Goal: Information Seeking & Learning: Learn about a topic

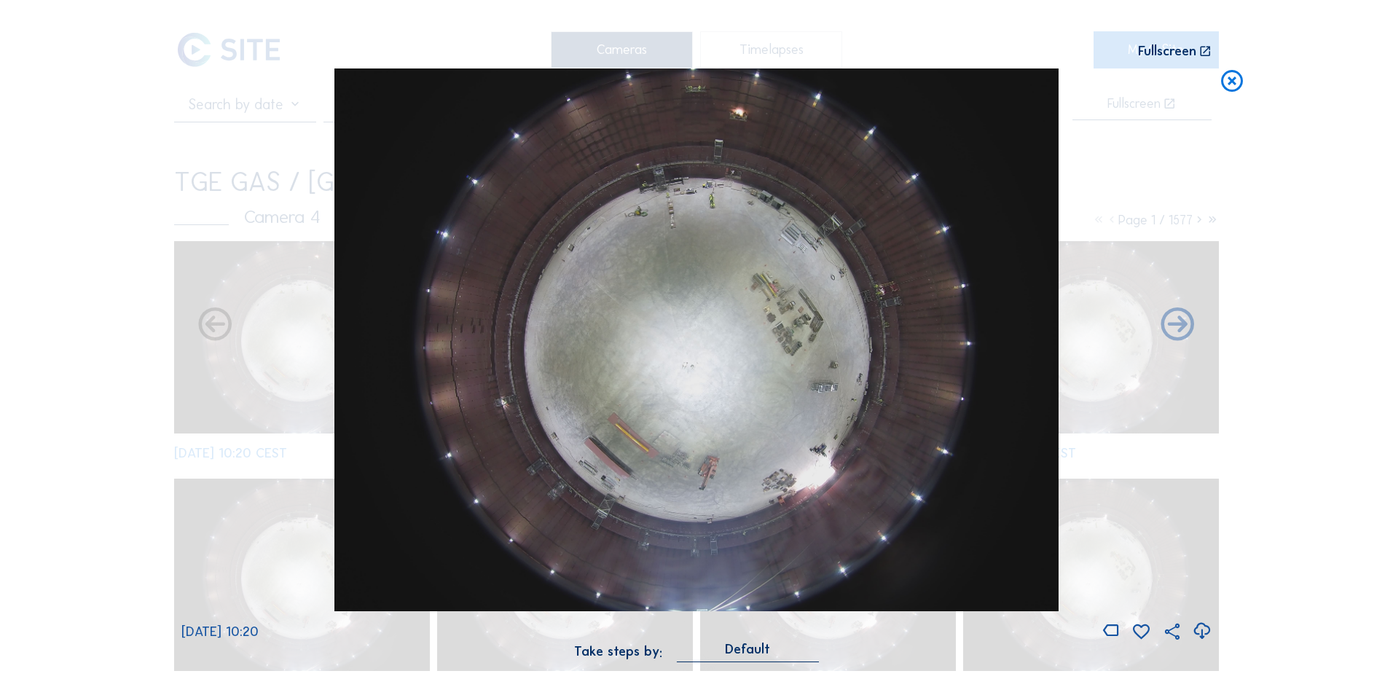
click at [1233, 85] on icon at bounding box center [1232, 81] width 26 height 27
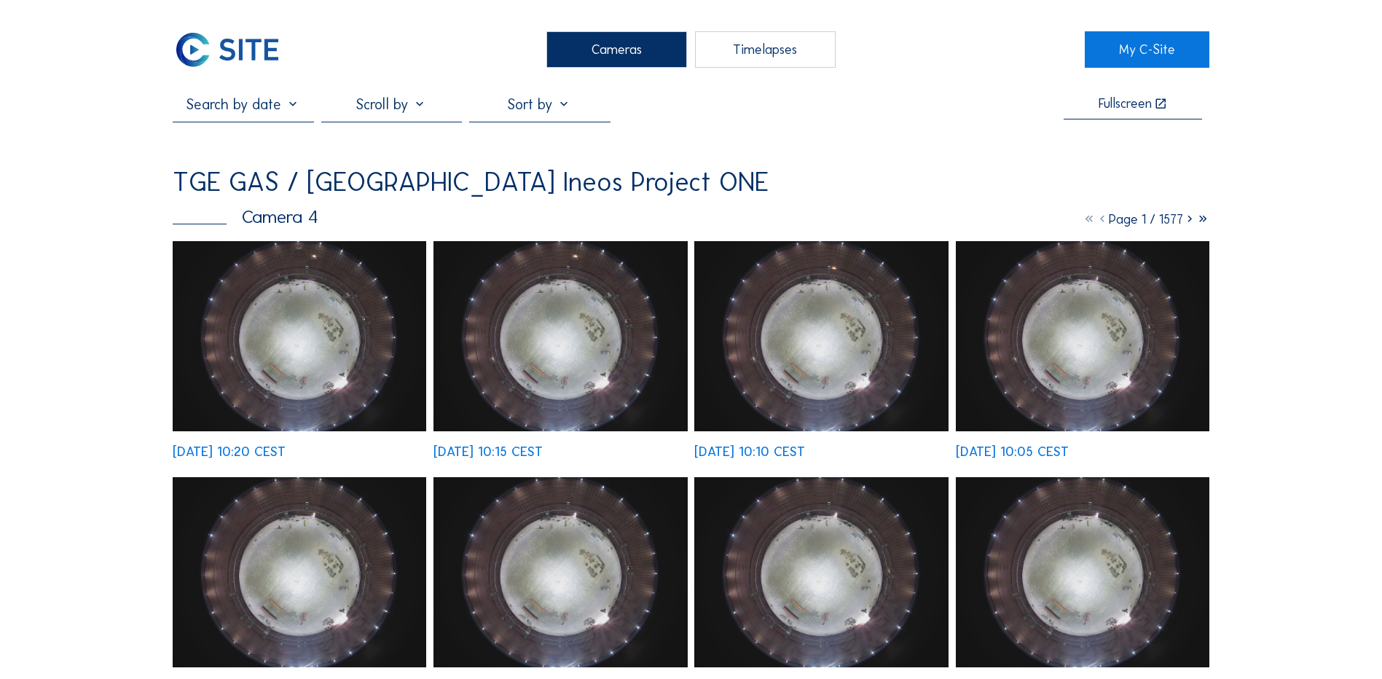
click at [617, 46] on div "Cameras" at bounding box center [616, 49] width 141 height 36
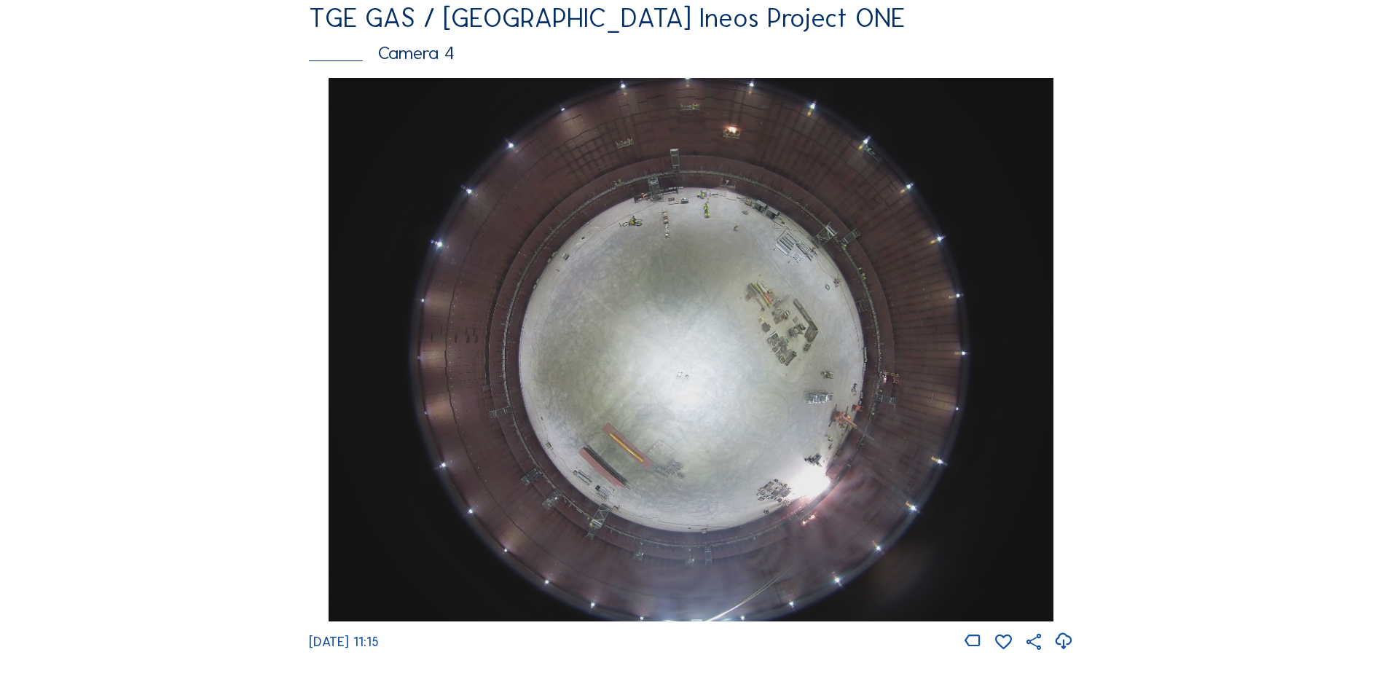
scroll to position [1311, 0]
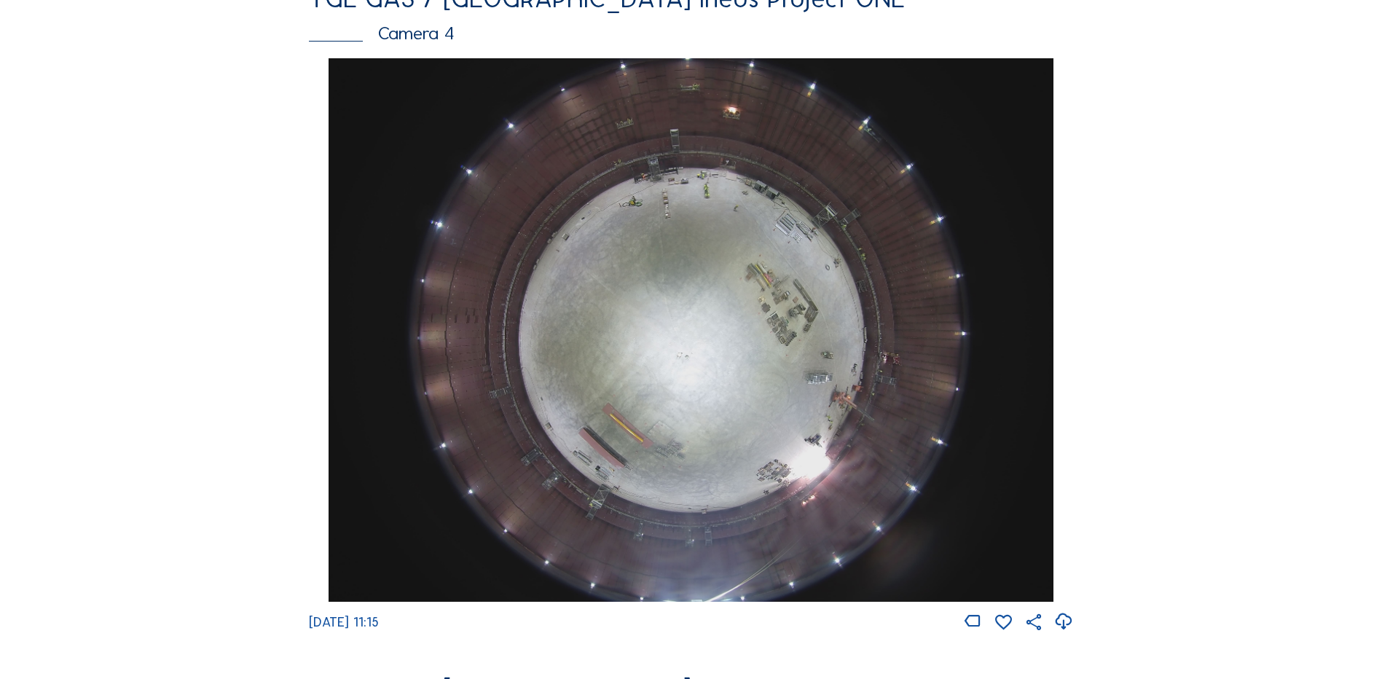
click at [768, 265] on img at bounding box center [691, 330] width 724 height 544
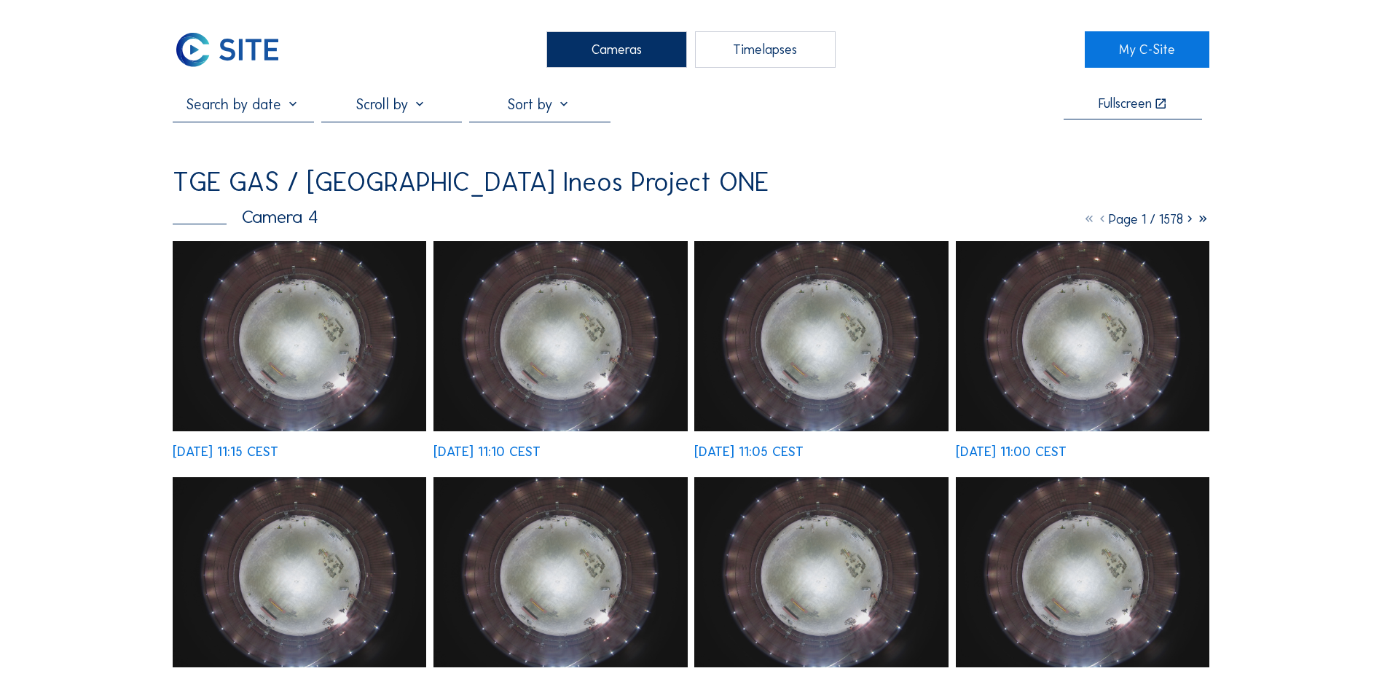
click at [299, 320] on img at bounding box center [300, 336] width 254 height 190
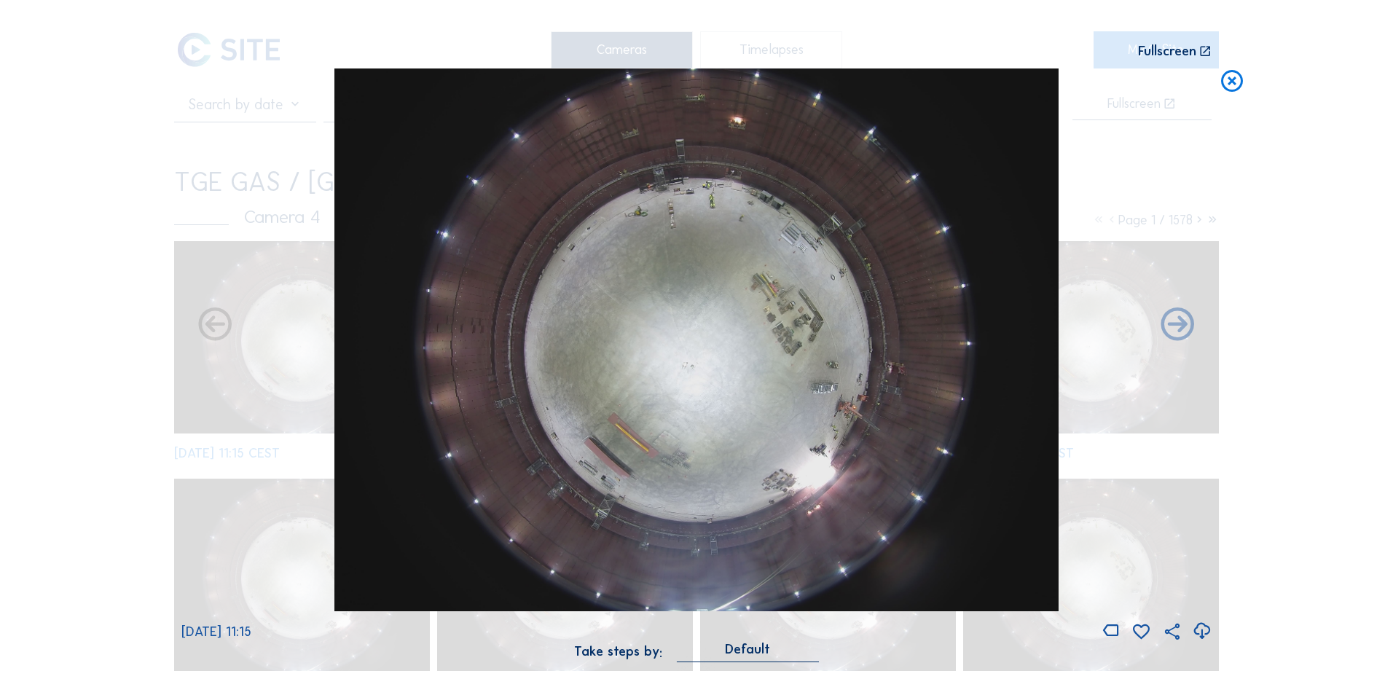
click at [1204, 632] on icon at bounding box center [1202, 631] width 20 height 24
click at [103, 264] on div "Scroll to travel through time | Press 'Alt' Button + Scroll to Zoom | Click and…" at bounding box center [696, 339] width 1393 height 679
click at [1237, 80] on icon at bounding box center [1232, 81] width 26 height 27
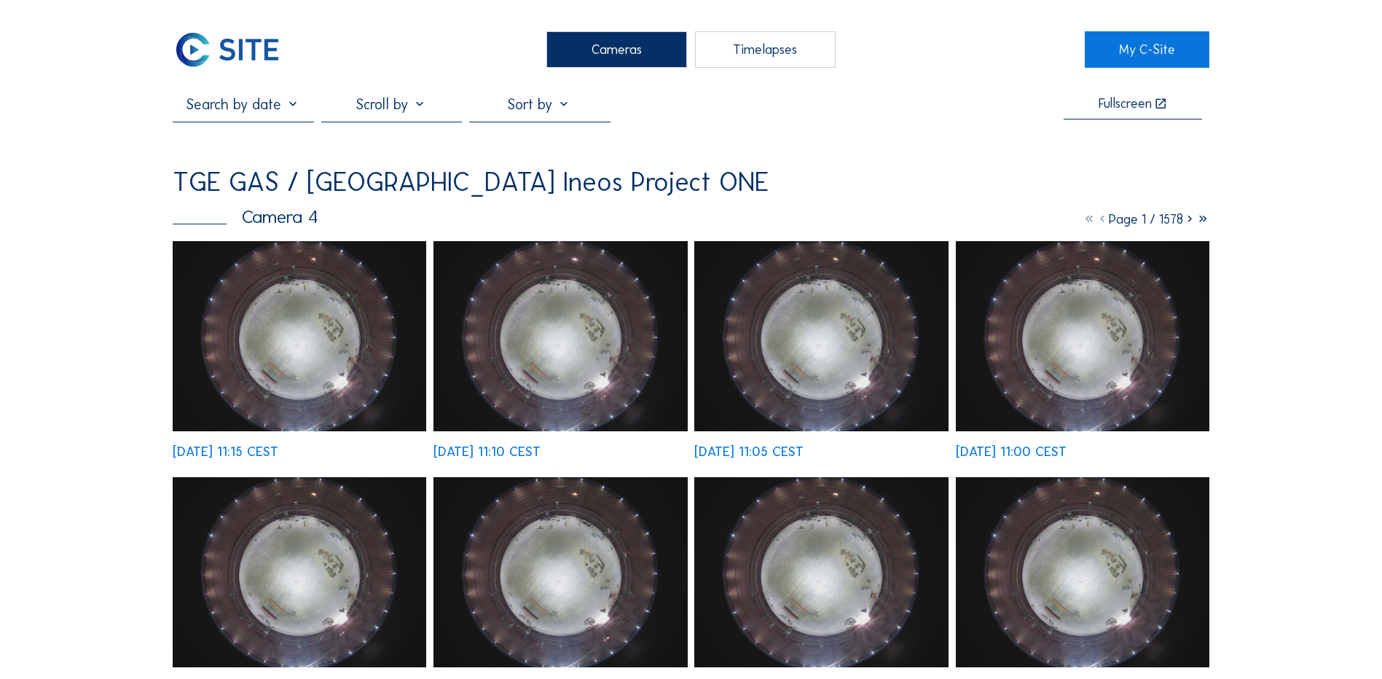
click at [627, 51] on div "Cameras" at bounding box center [616, 49] width 141 height 36
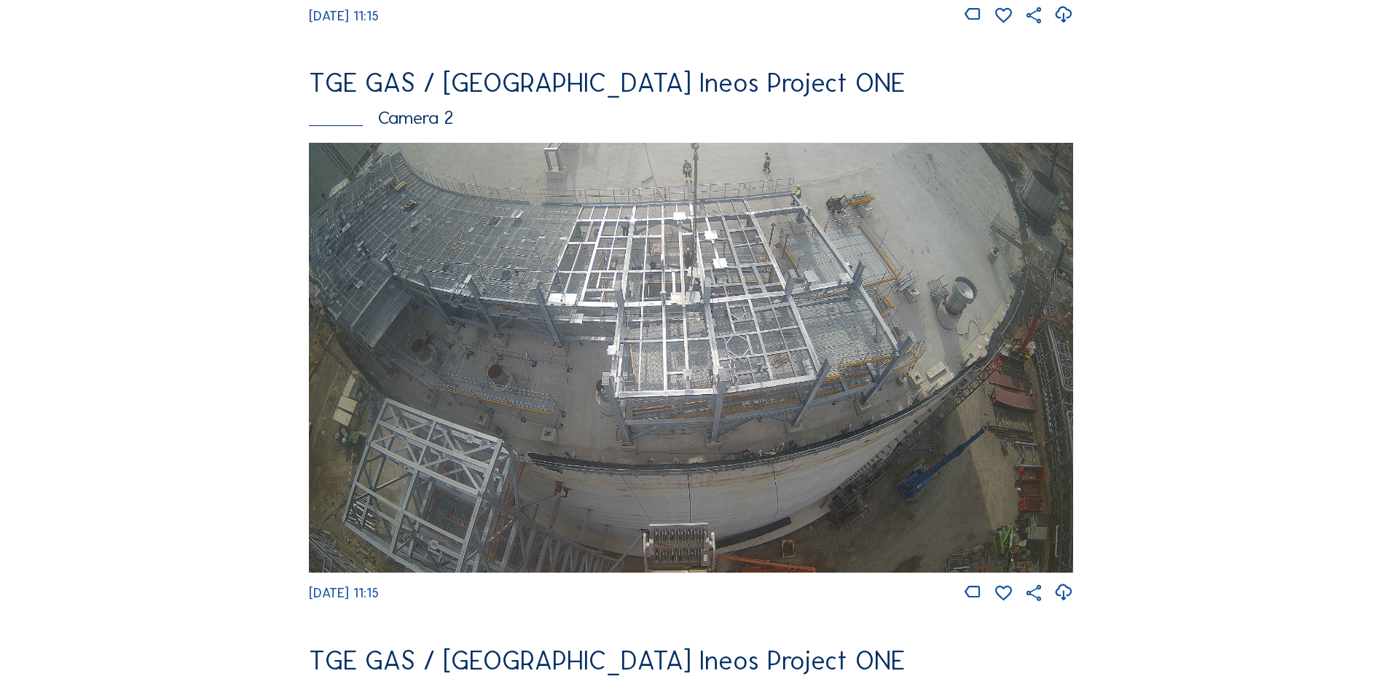
scroll to position [729, 0]
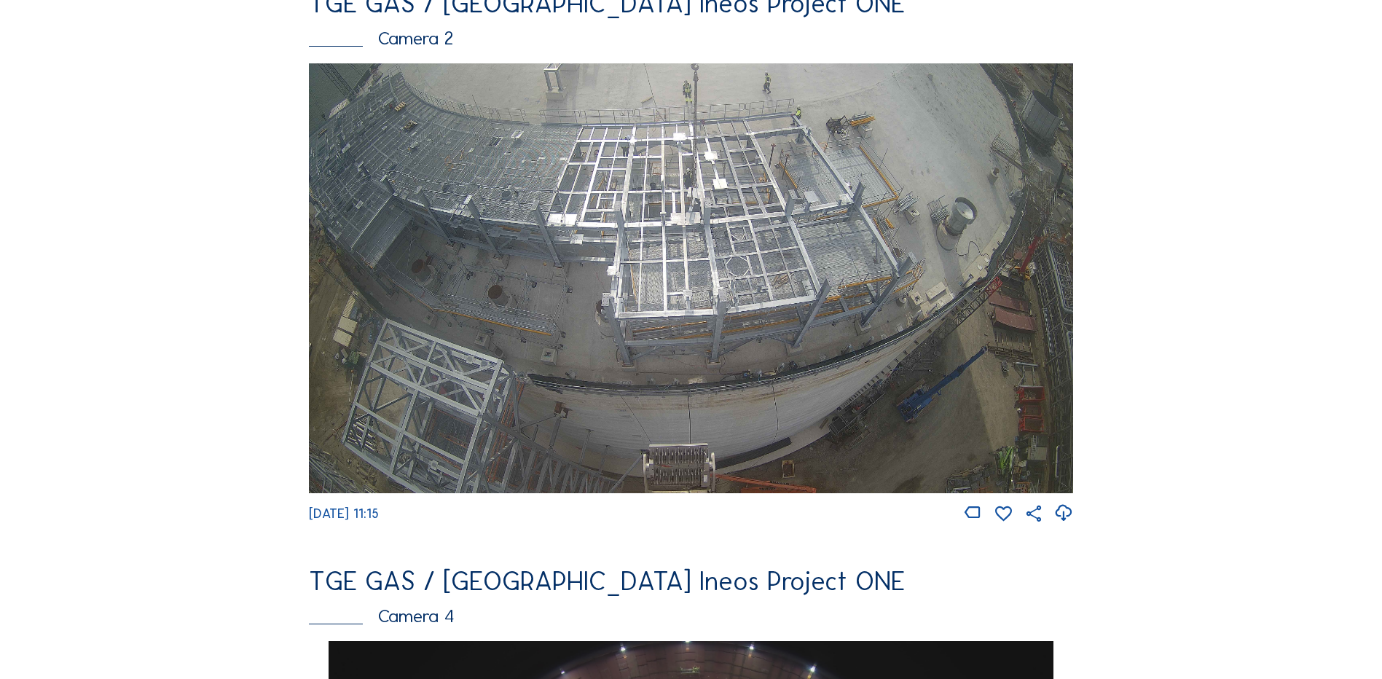
click at [671, 259] on img at bounding box center [691, 278] width 764 height 430
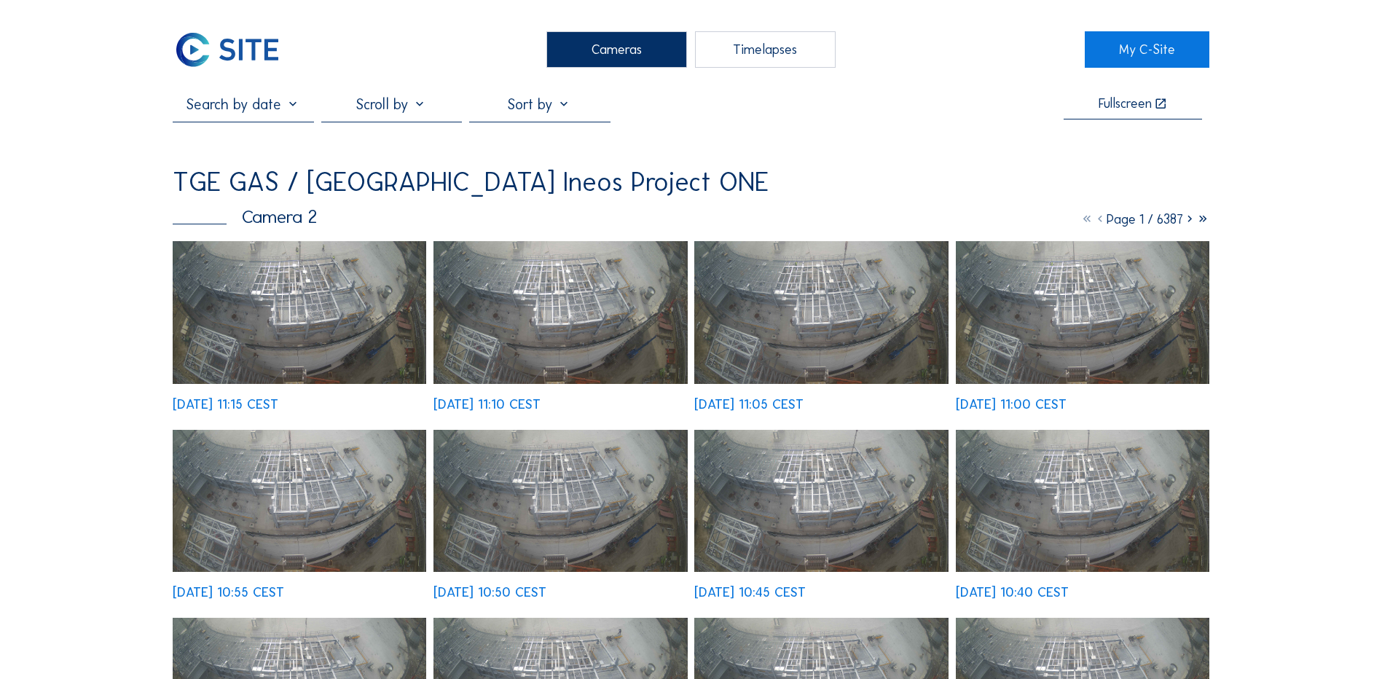
click at [627, 44] on div "Cameras" at bounding box center [616, 49] width 141 height 36
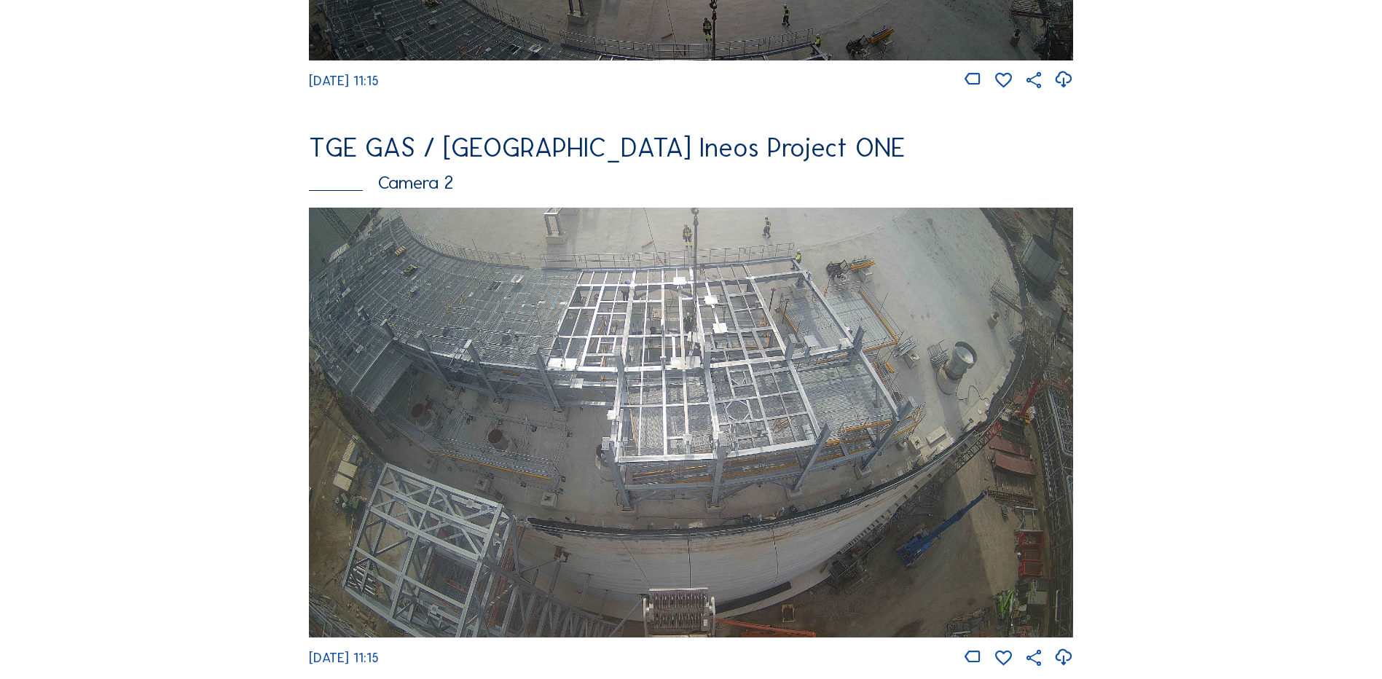
scroll to position [656, 0]
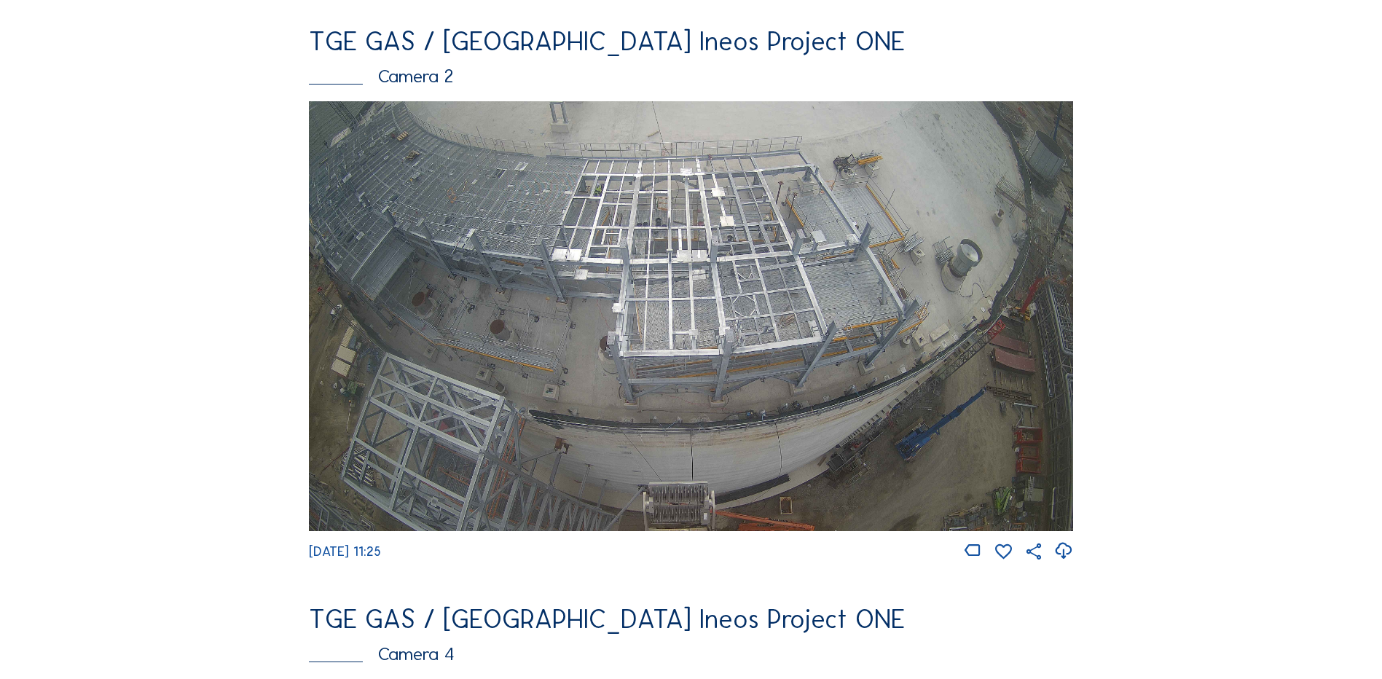
scroll to position [656, 0]
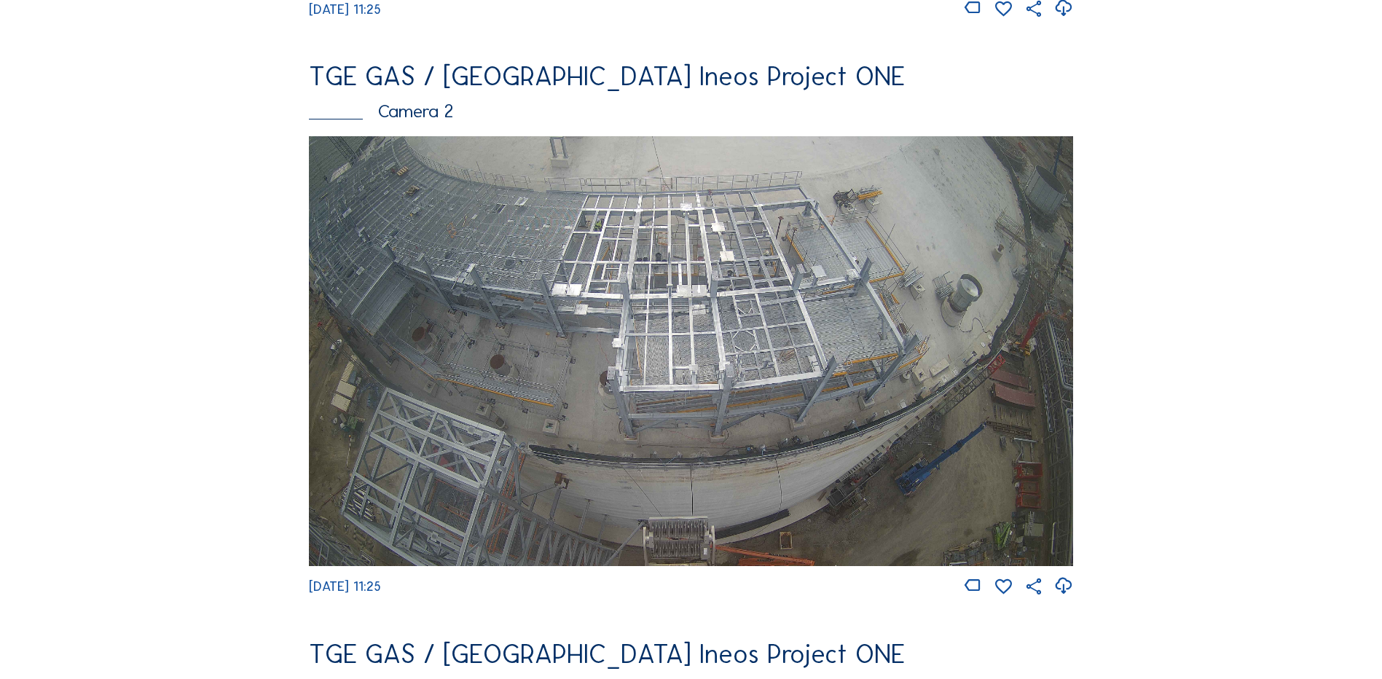
click at [667, 270] on img at bounding box center [691, 351] width 764 height 430
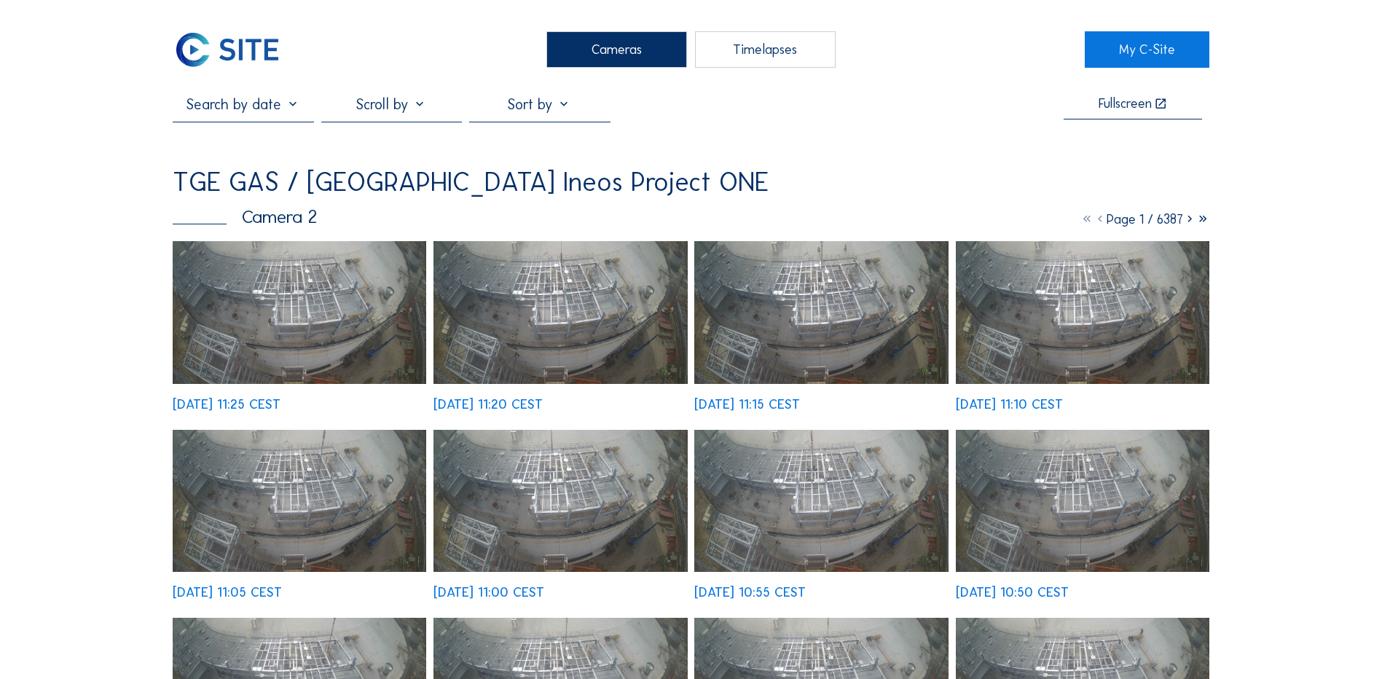
click at [311, 296] on img at bounding box center [300, 312] width 254 height 143
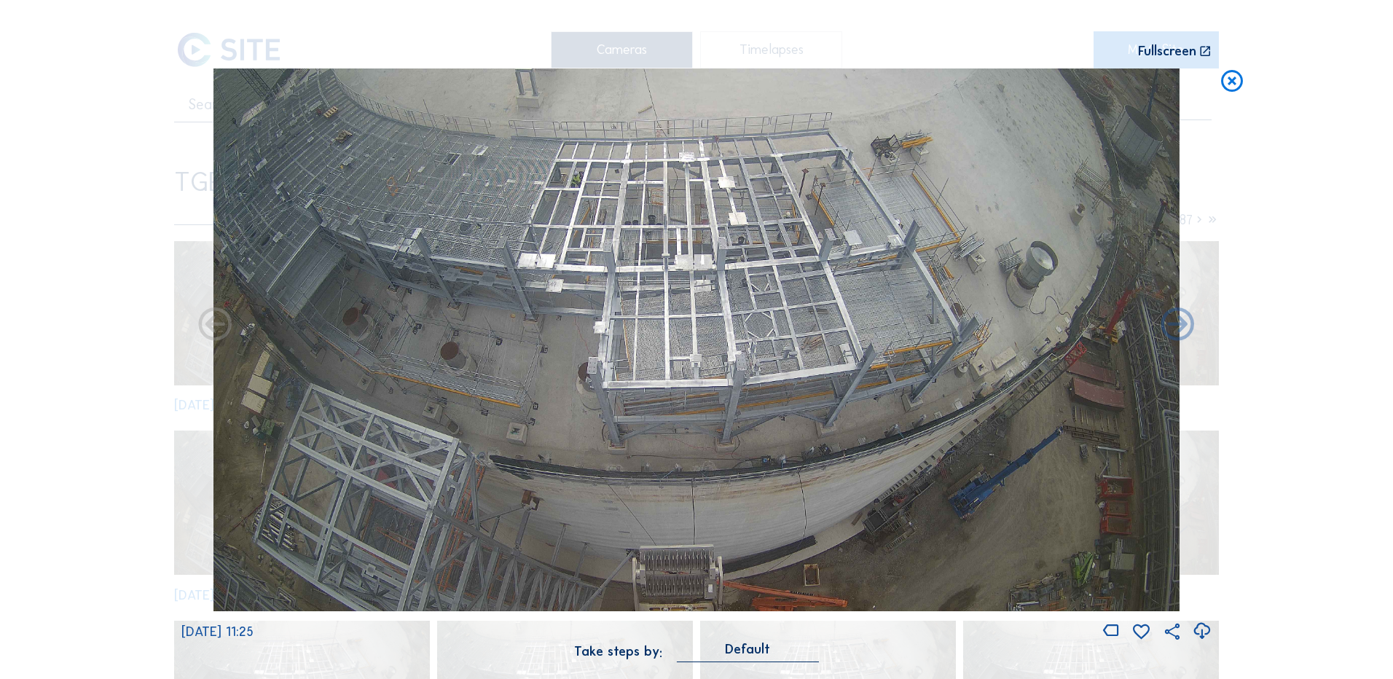
click at [1202, 629] on icon at bounding box center [1202, 631] width 20 height 24
click at [1229, 82] on icon at bounding box center [1232, 81] width 26 height 27
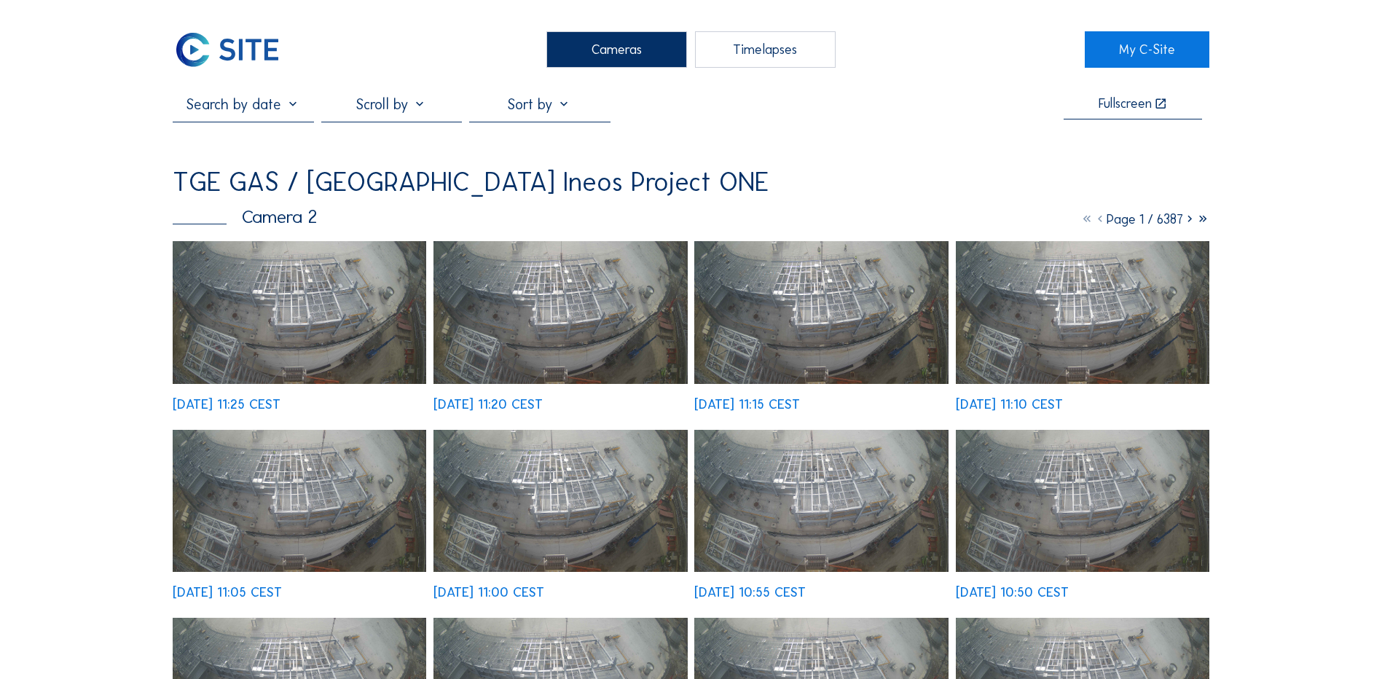
click at [615, 55] on div "Cameras" at bounding box center [616, 49] width 141 height 36
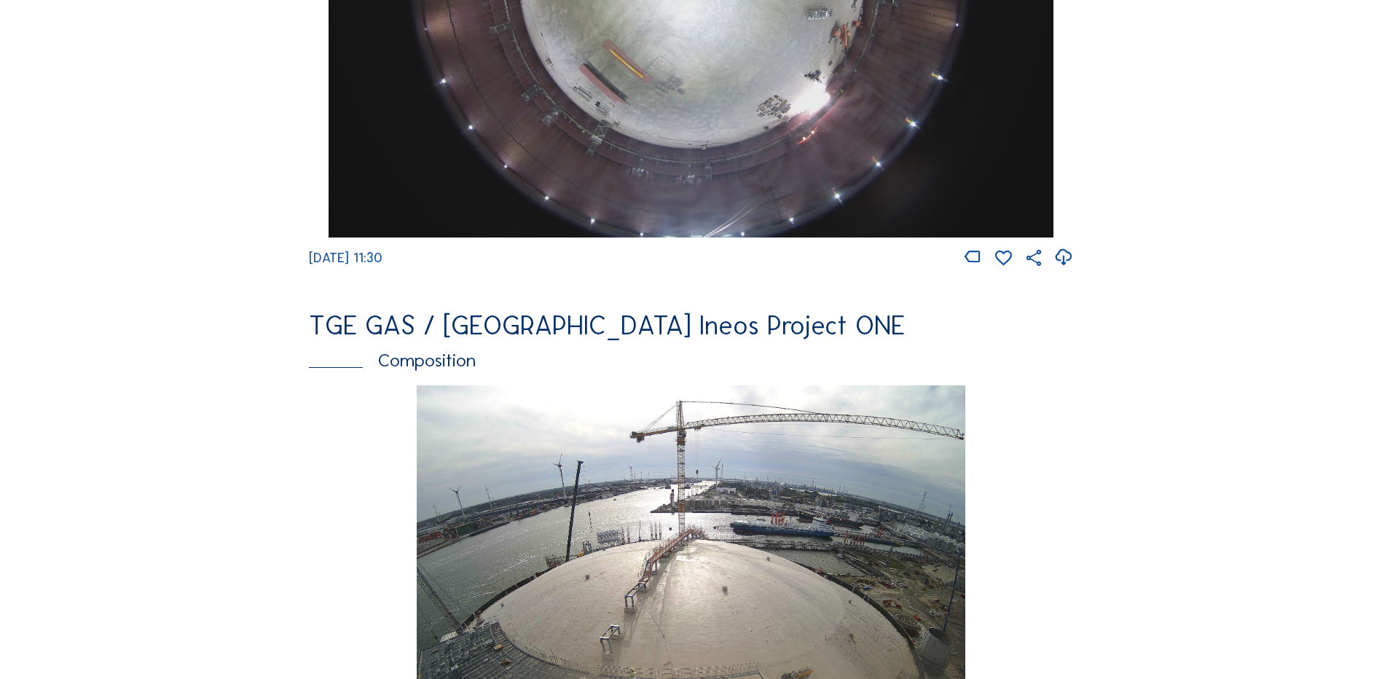
scroll to position [2113, 0]
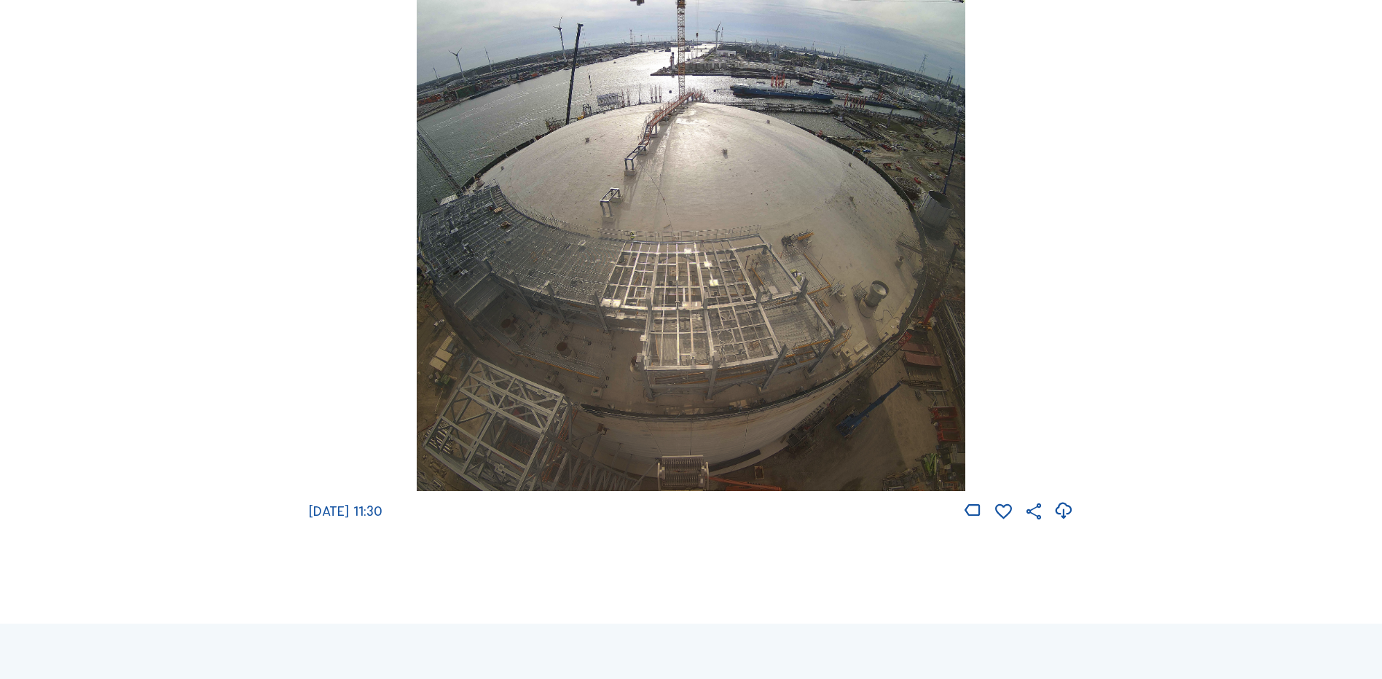
click at [630, 157] on img at bounding box center [691, 220] width 548 height 544
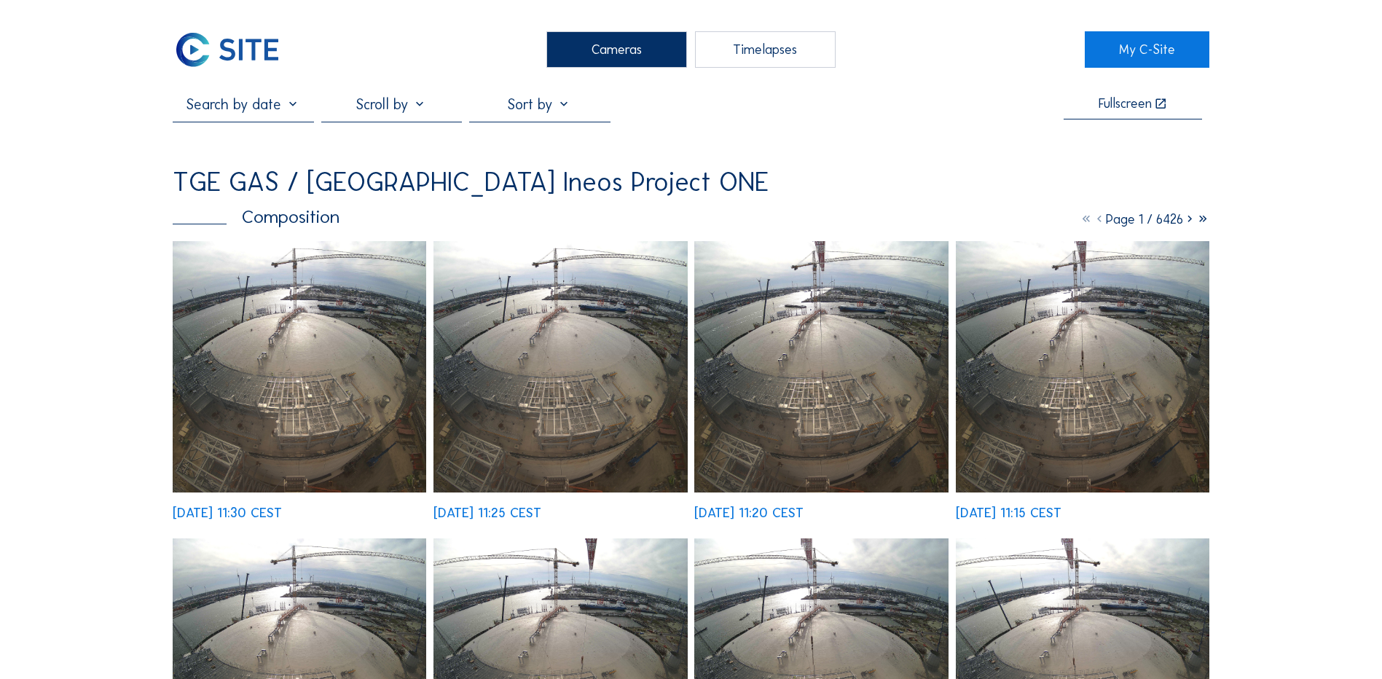
click at [616, 44] on div "Cameras" at bounding box center [616, 49] width 141 height 36
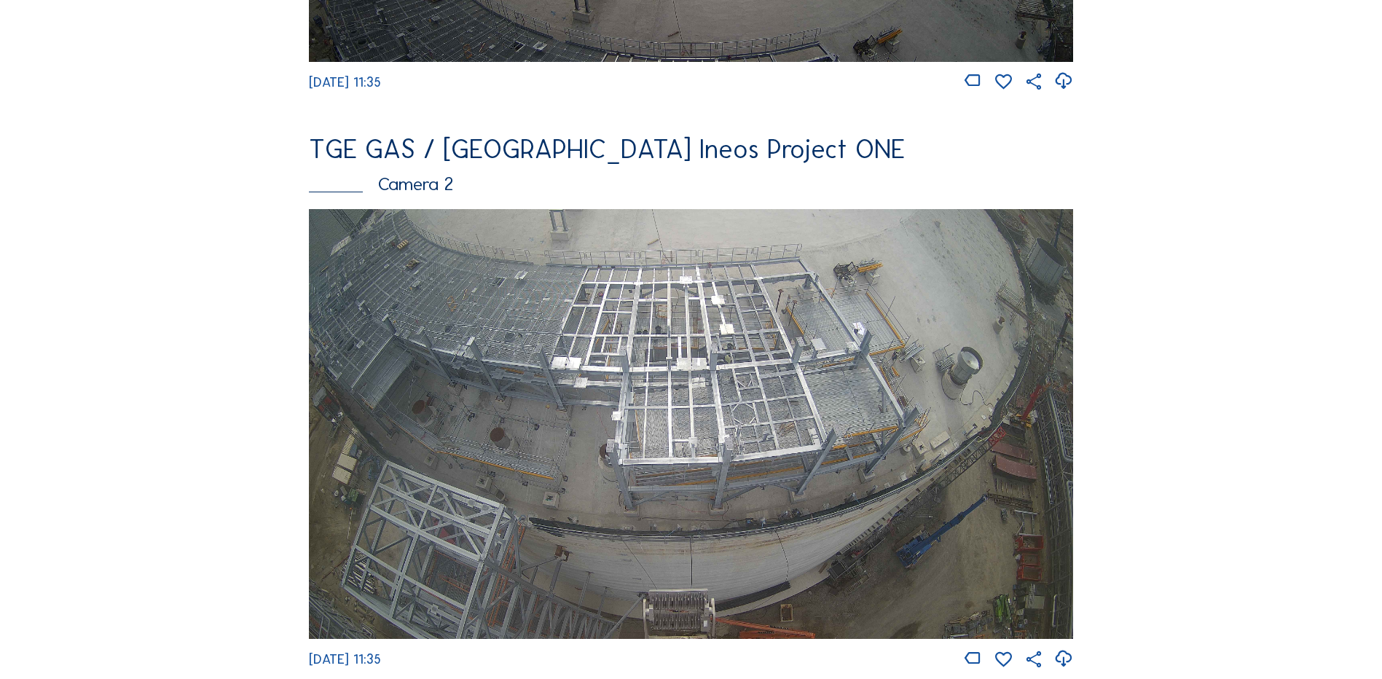
scroll to position [656, 0]
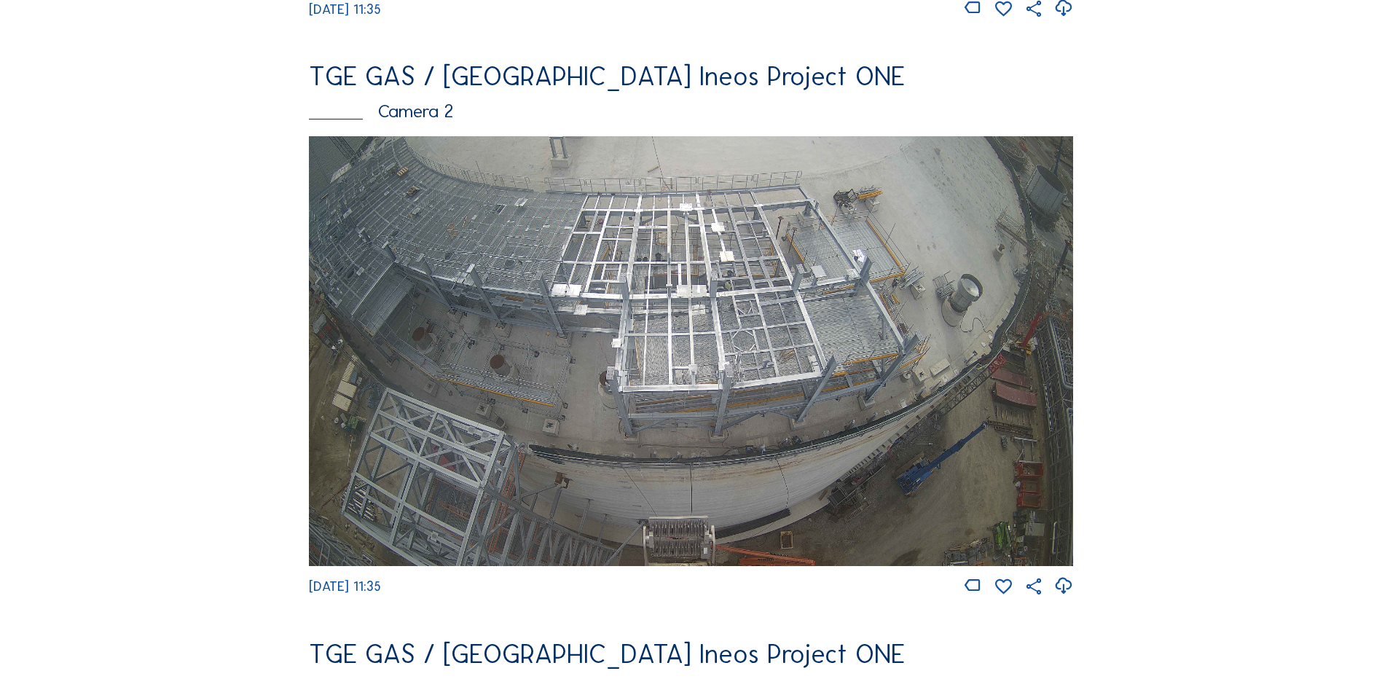
click at [718, 289] on img at bounding box center [691, 351] width 764 height 430
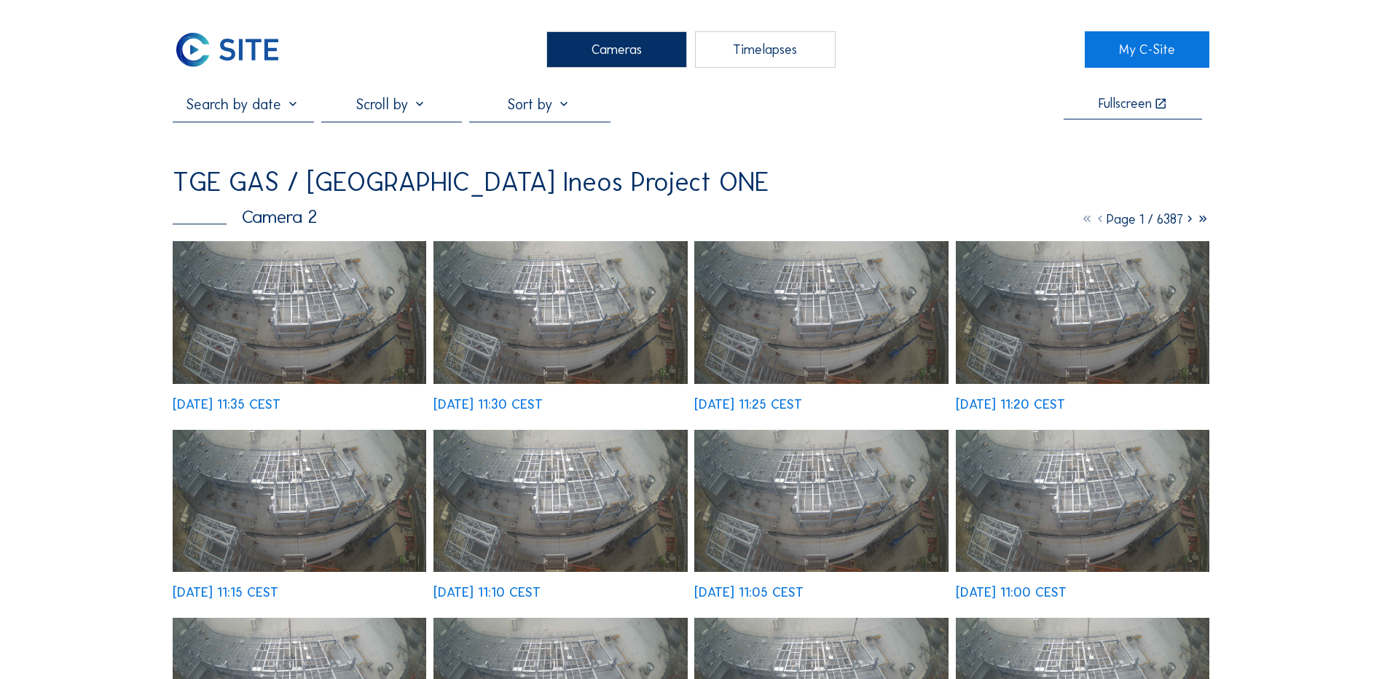
click at [287, 308] on img at bounding box center [300, 312] width 254 height 143
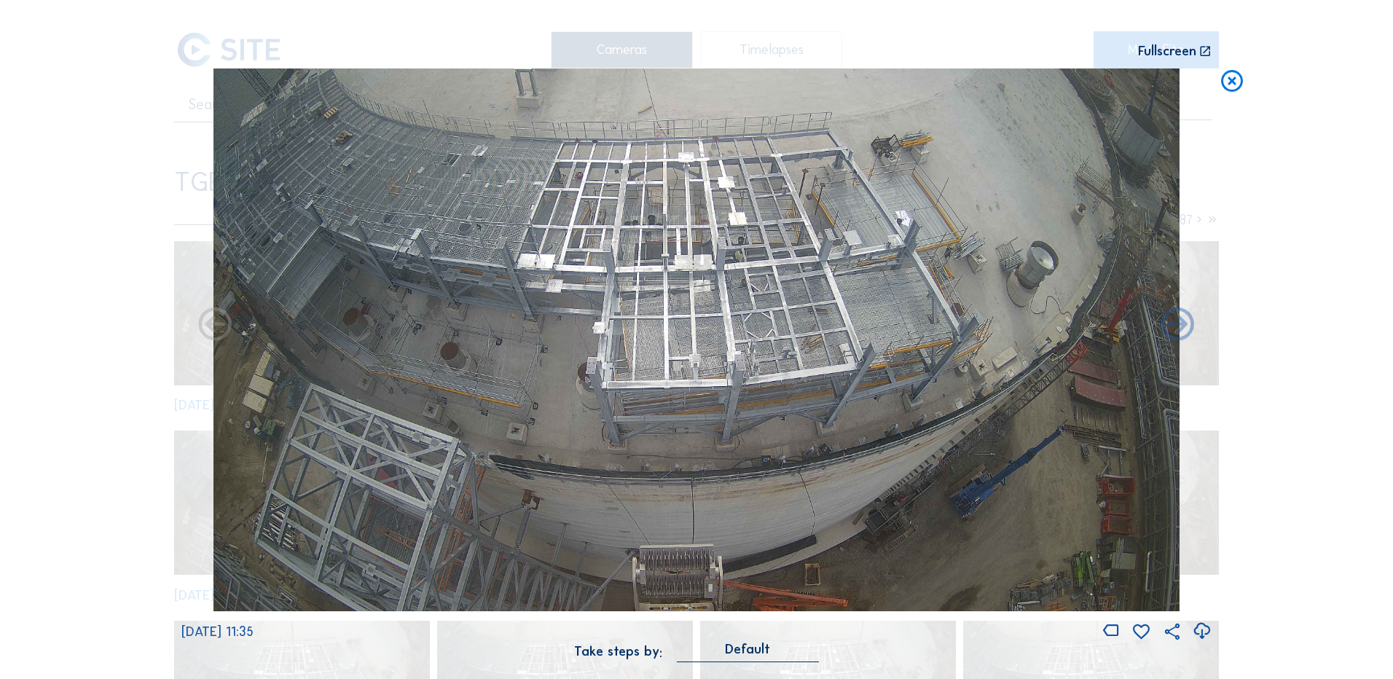
click at [1236, 83] on icon at bounding box center [1232, 81] width 26 height 27
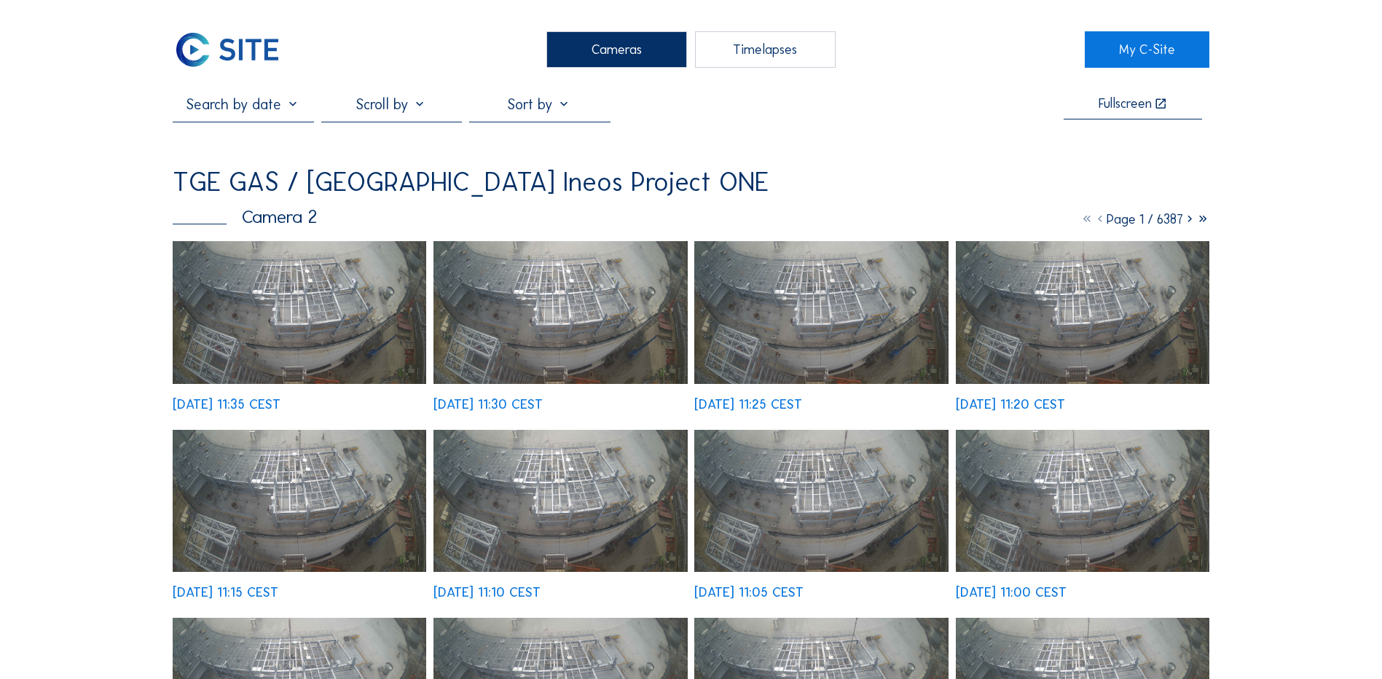
click at [618, 55] on div "Cameras" at bounding box center [616, 49] width 141 height 36
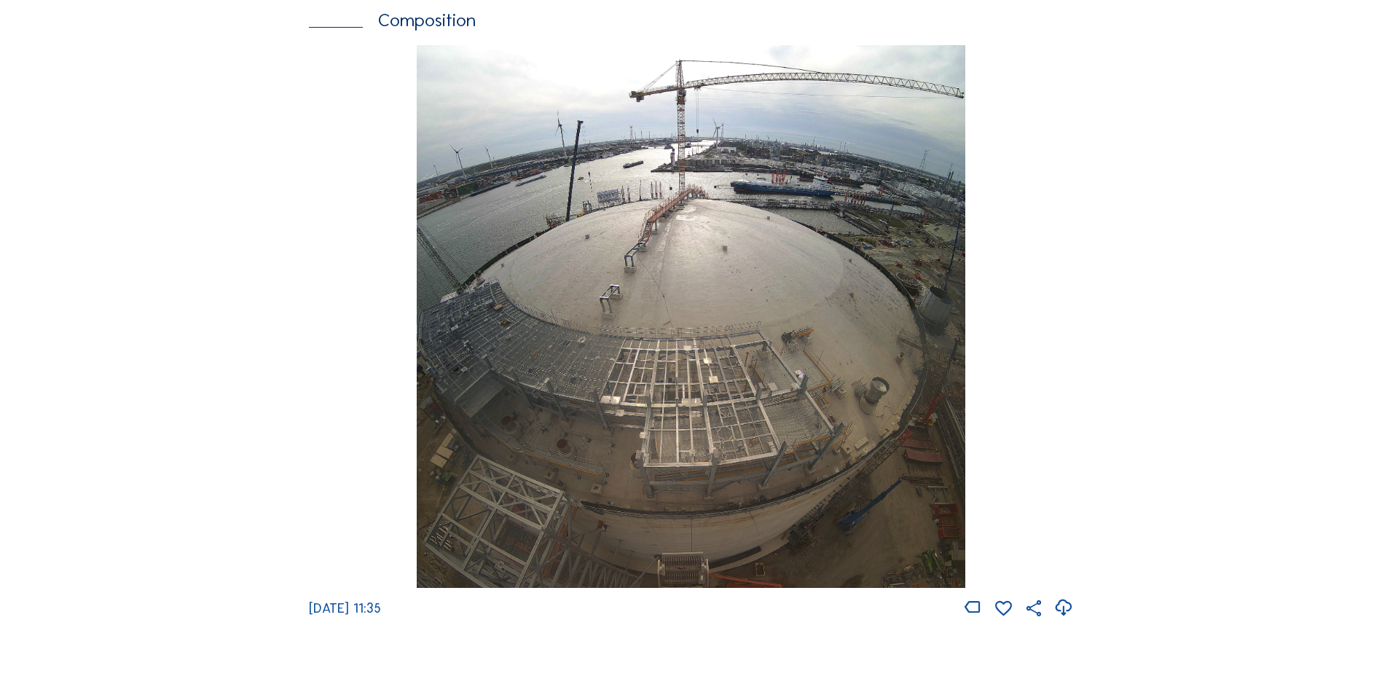
scroll to position [2040, 0]
